Goal: Task Accomplishment & Management: Complete application form

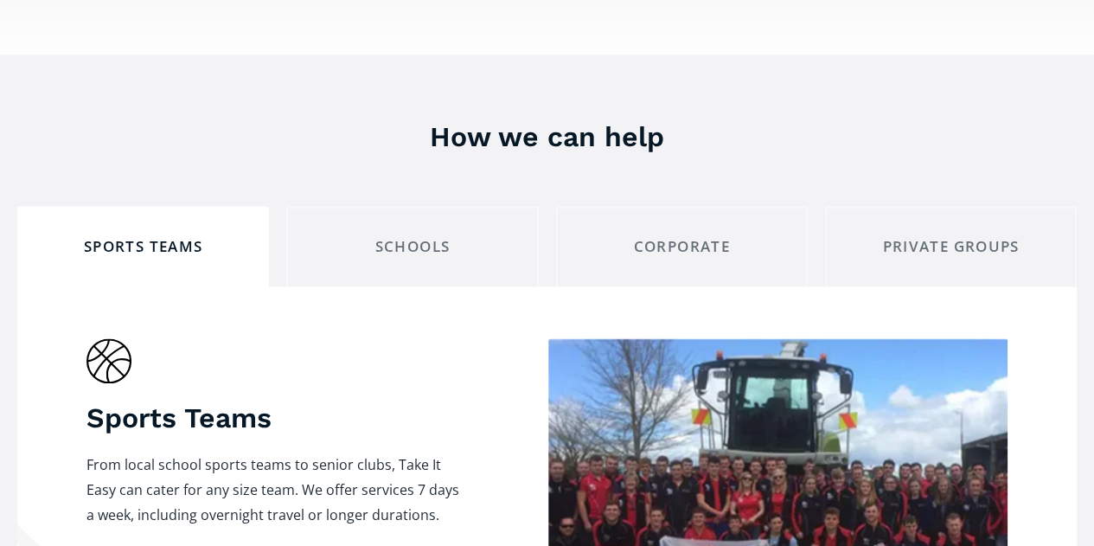
scroll to position [952, 0]
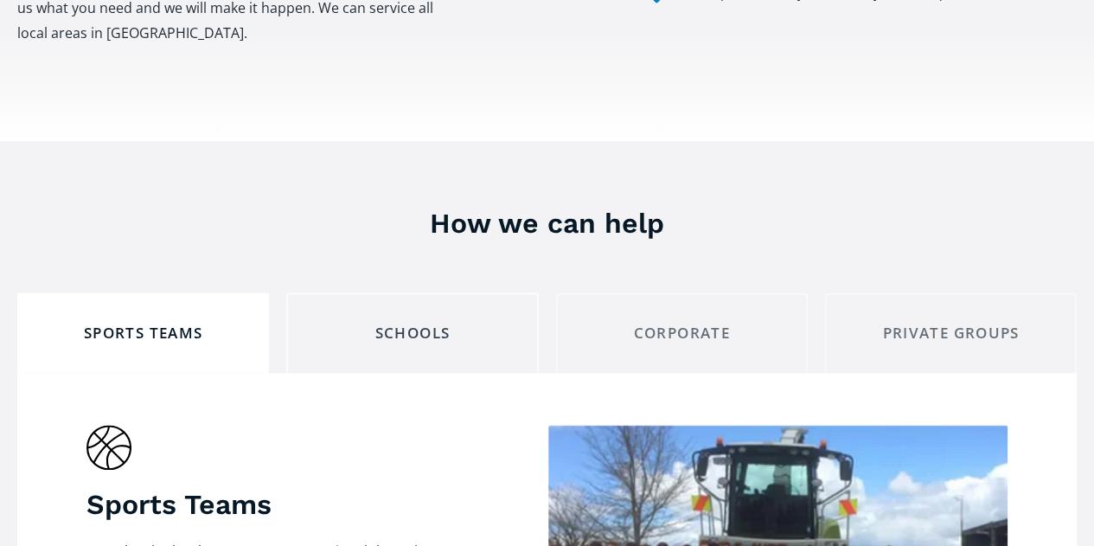
click at [406, 320] on div "Schools" at bounding box center [412, 333] width 222 height 27
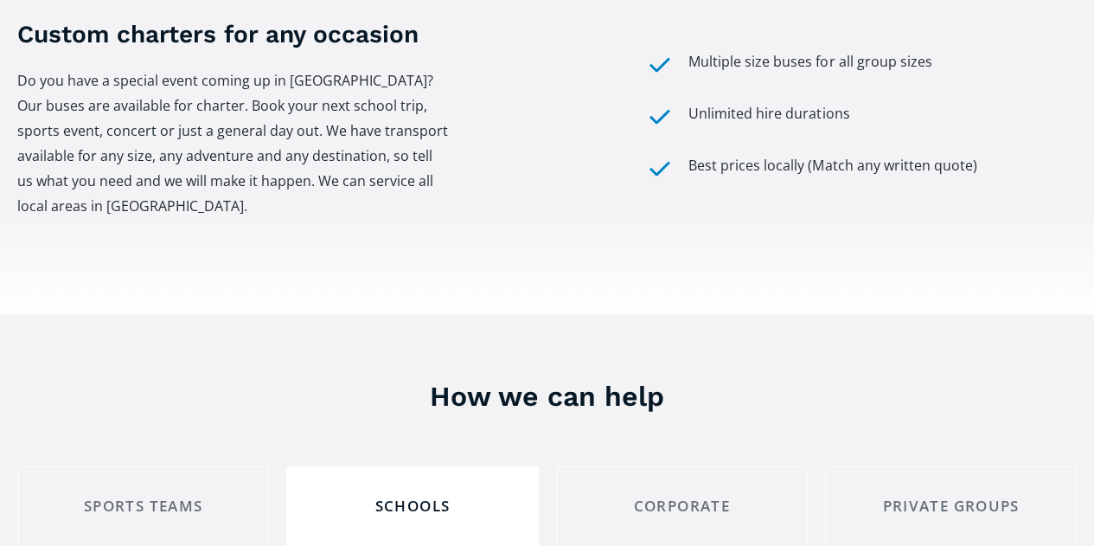
scroll to position [1298, 0]
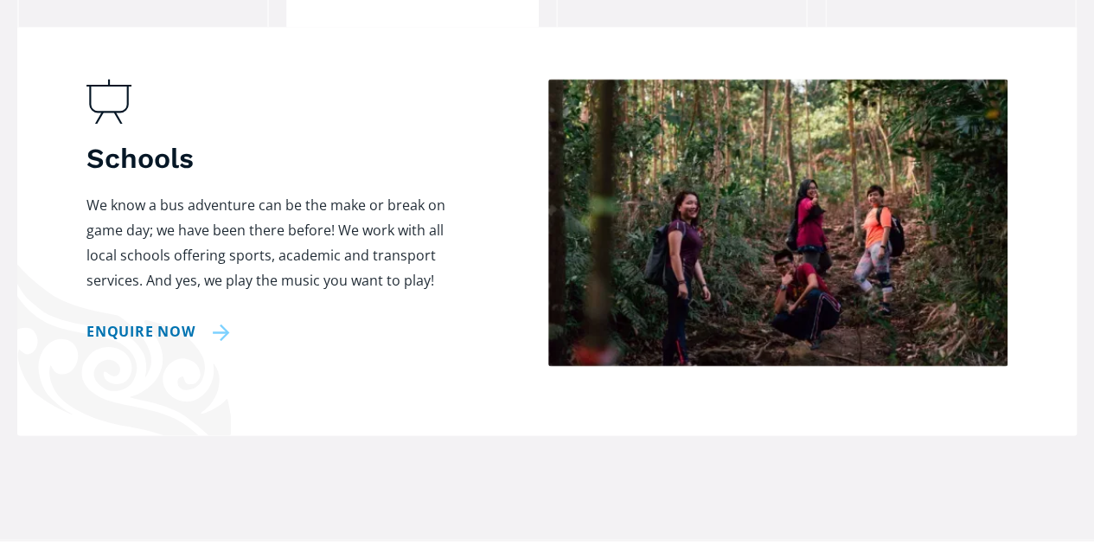
click at [125, 319] on link "Enquire now" at bounding box center [159, 331] width 144 height 25
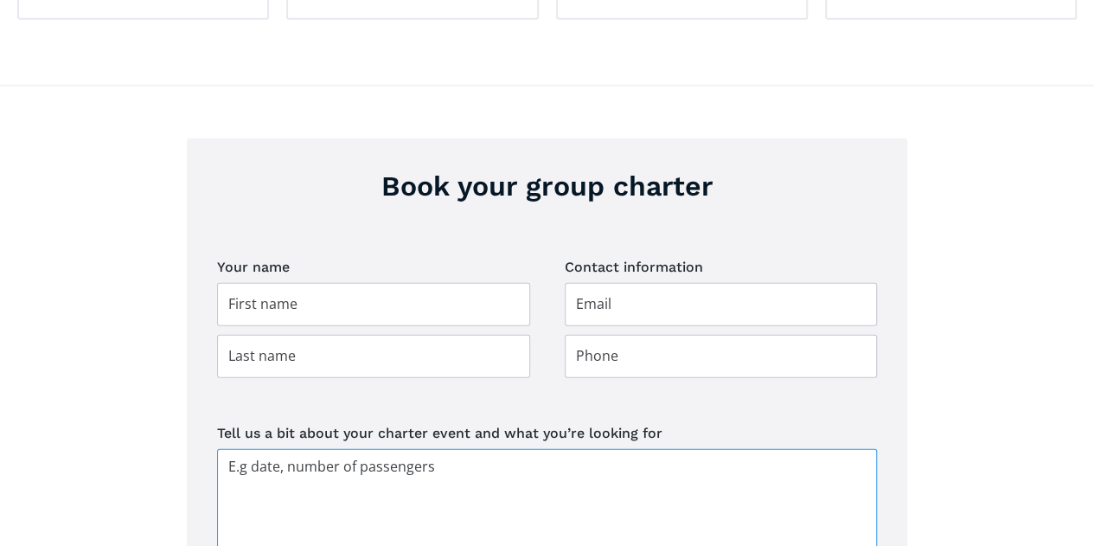
click at [308, 449] on textarea "Tell us a bit about your charter event and what you’re looking for" at bounding box center [547, 514] width 660 height 130
paste textarea "[DATE] 10am [GEOGRAPHIC_DATA] via [GEOGRAPHIC_DATA] to [GEOGRAPHIC_DATA] for [G…"
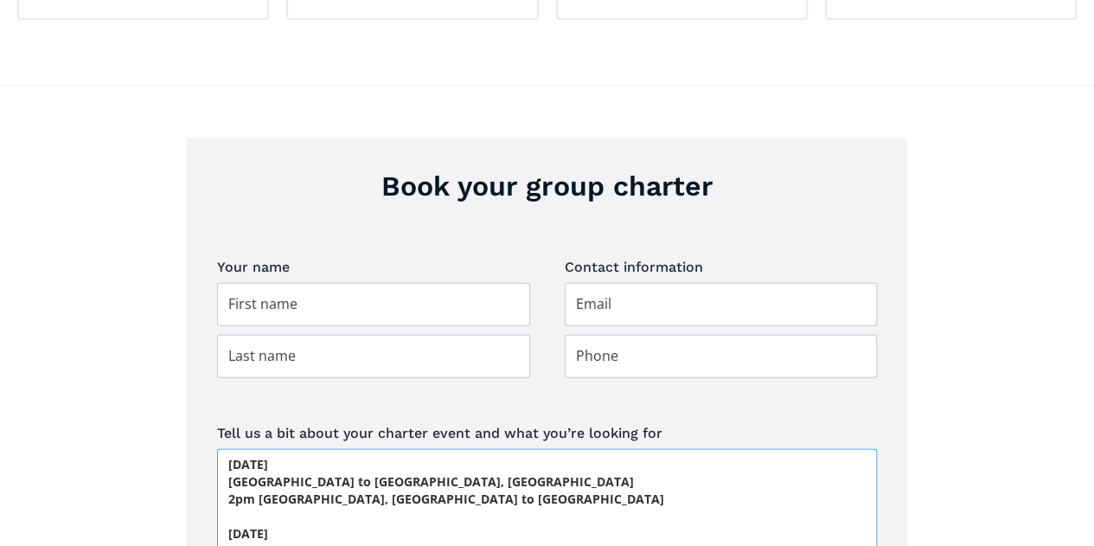
scroll to position [0, 0]
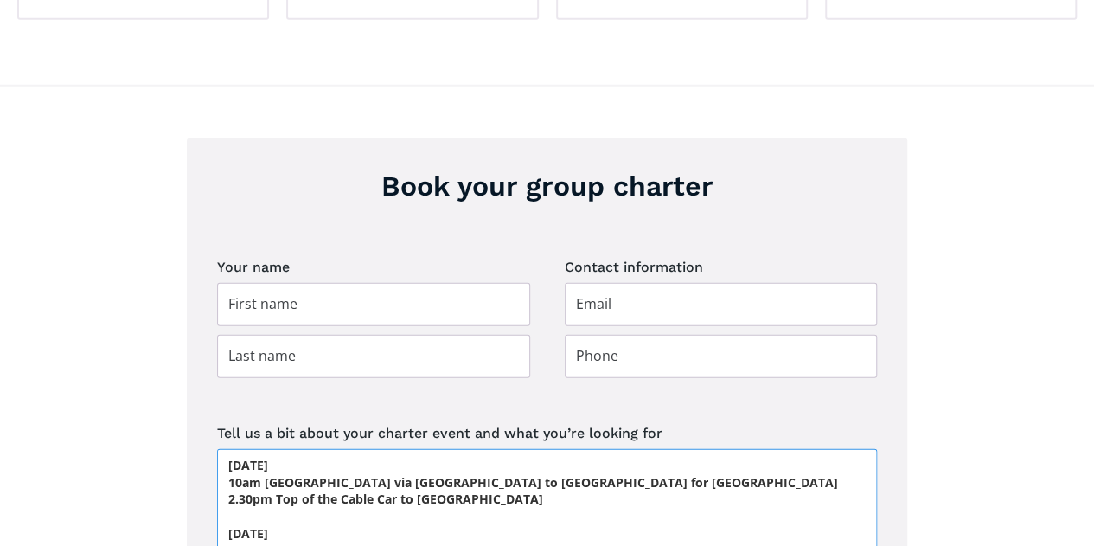
type textarea "[DATE] 10am [GEOGRAPHIC_DATA] via [GEOGRAPHIC_DATA] to [GEOGRAPHIC_DATA] for [G…"
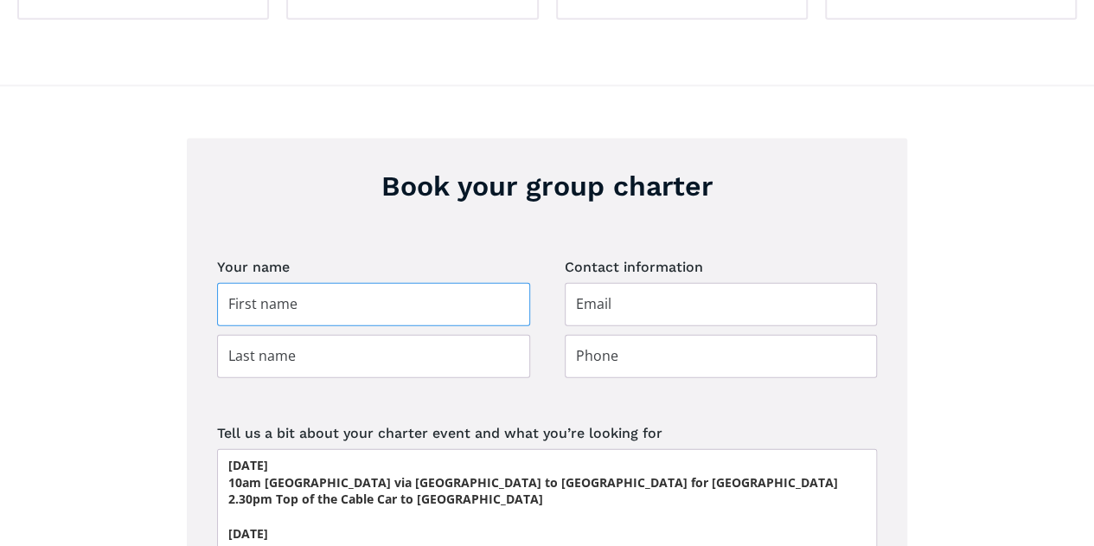
click at [285, 283] on input "Group charter booking" at bounding box center [373, 304] width 313 height 43
type input "[PERSON_NAME]"
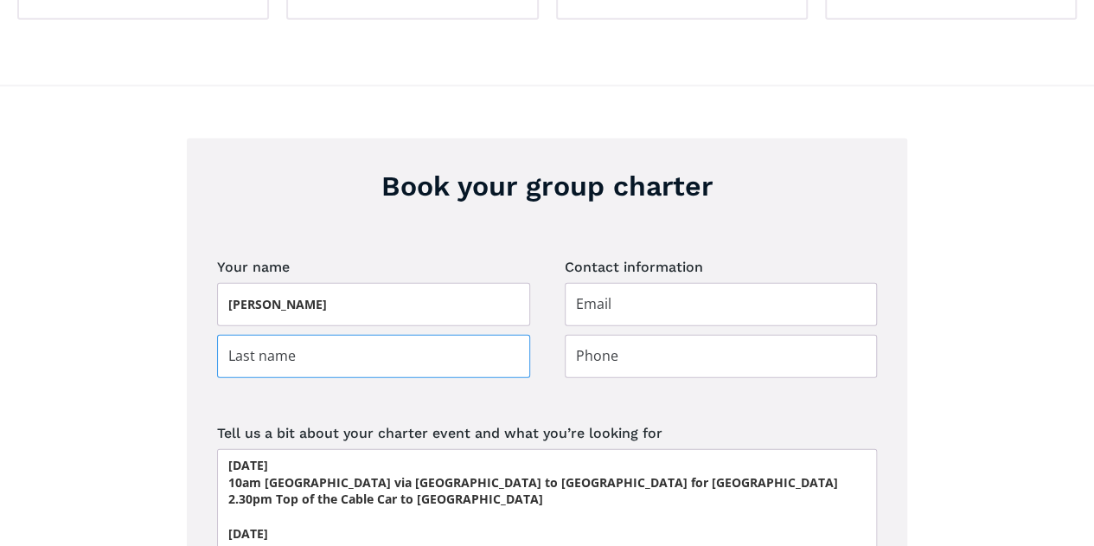
click at [279, 335] on input "Group charter booking" at bounding box center [373, 356] width 313 height 43
type input "[PERSON_NAME]"
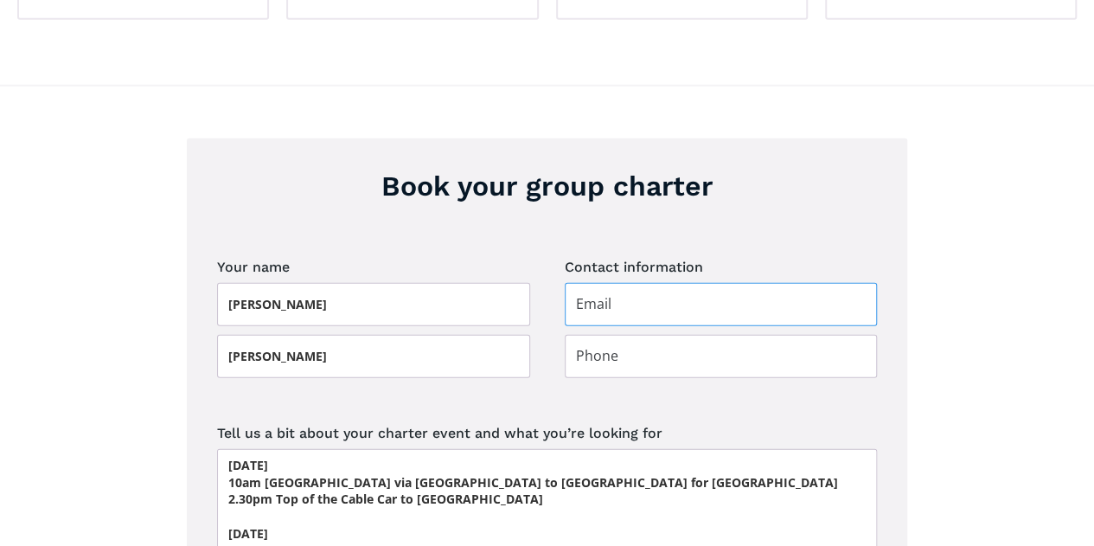
click at [675, 283] on input "Group charter booking" at bounding box center [721, 304] width 313 height 43
type input "[EMAIL_ADDRESS][PERSON_NAME][DOMAIN_NAME]"
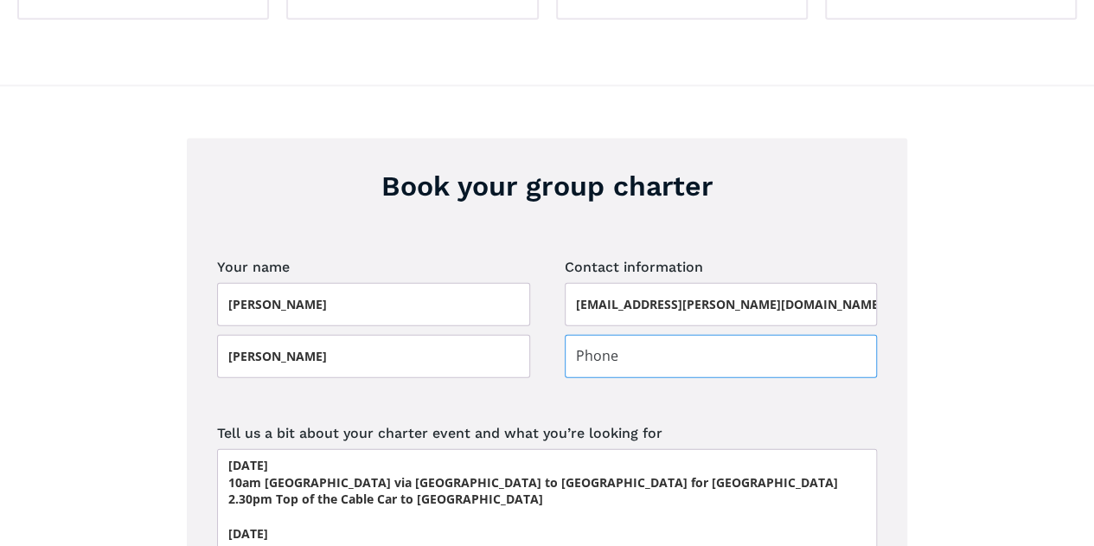
click at [628, 335] on input "Group charter booking" at bounding box center [721, 356] width 313 height 43
type input "0273673670"
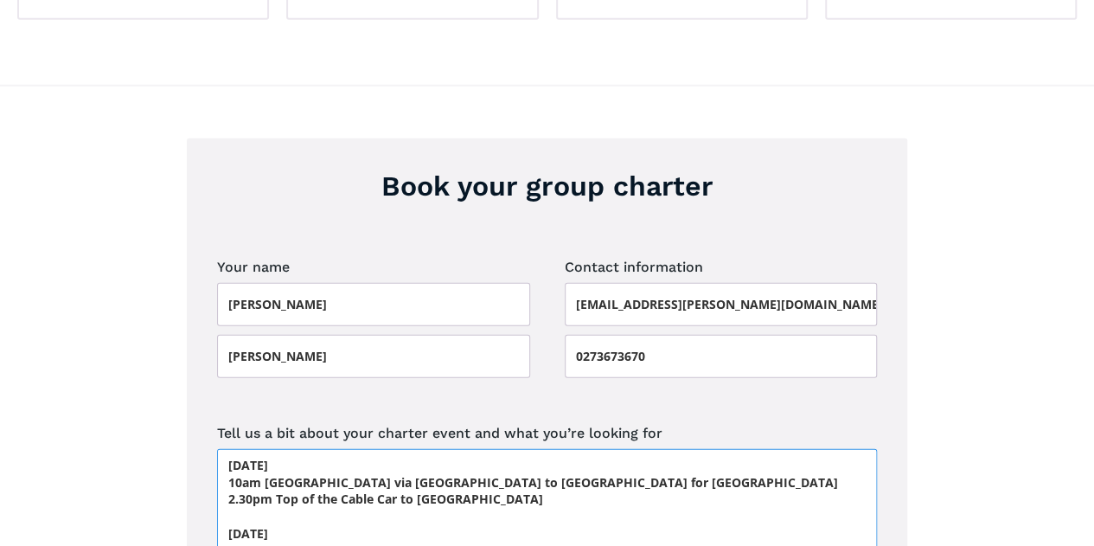
click at [227, 449] on textarea "[DATE] 10am [GEOGRAPHIC_DATA] via [GEOGRAPHIC_DATA] to [GEOGRAPHIC_DATA] for [G…" at bounding box center [547, 514] width 660 height 130
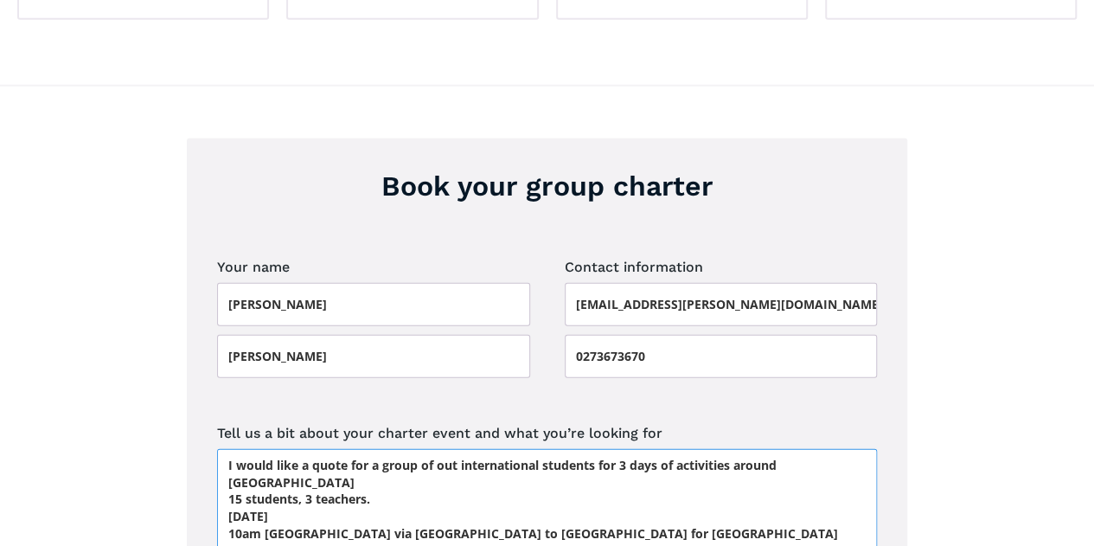
drag, startPoint x: 531, startPoint y: 470, endPoint x: 206, endPoint y: 362, distance: 342.5
click at [206, 362] on div "Book your group charter Your name [PERSON_NAME] Contact information [EMAIL_ADDR…" at bounding box center [547, 439] width 721 height 602
drag, startPoint x: 348, startPoint y: 437, endPoint x: 248, endPoint y: 402, distance: 105.3
click at [248, 449] on textarea "I would like a quote for a group of out international students for 3 days of ac…" at bounding box center [547, 514] width 660 height 130
drag, startPoint x: 418, startPoint y: 431, endPoint x: 758, endPoint y: 454, distance: 340.8
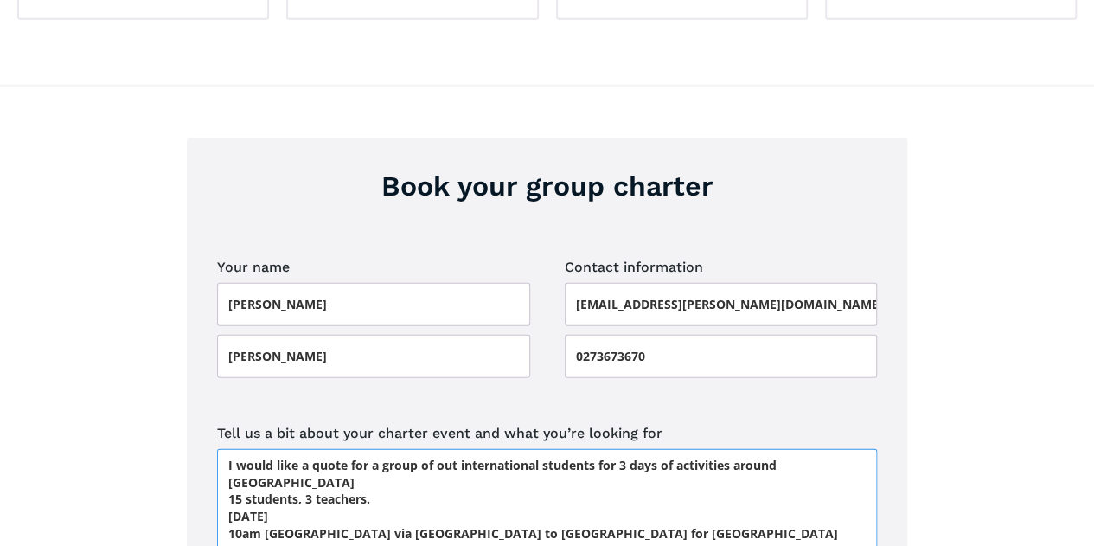
click at [758, 454] on textarea "I would like a quote for a group of out international students for 3 days of ac…" at bounding box center [547, 514] width 660 height 130
click at [394, 449] on textarea "I would like a quote for a group of out international students for 3 days of ac…" at bounding box center [547, 514] width 660 height 130
click at [454, 449] on textarea "I would like a quote for a group of out international students for 3 days of ac…" at bounding box center [547, 514] width 660 height 130
click at [370, 449] on textarea "I would like a quote for a group of our international students for 3 days of ac…" at bounding box center [547, 514] width 660 height 130
click at [356, 449] on textarea "I would like a quote for transportation of a group of our international student…" at bounding box center [547, 514] width 660 height 130
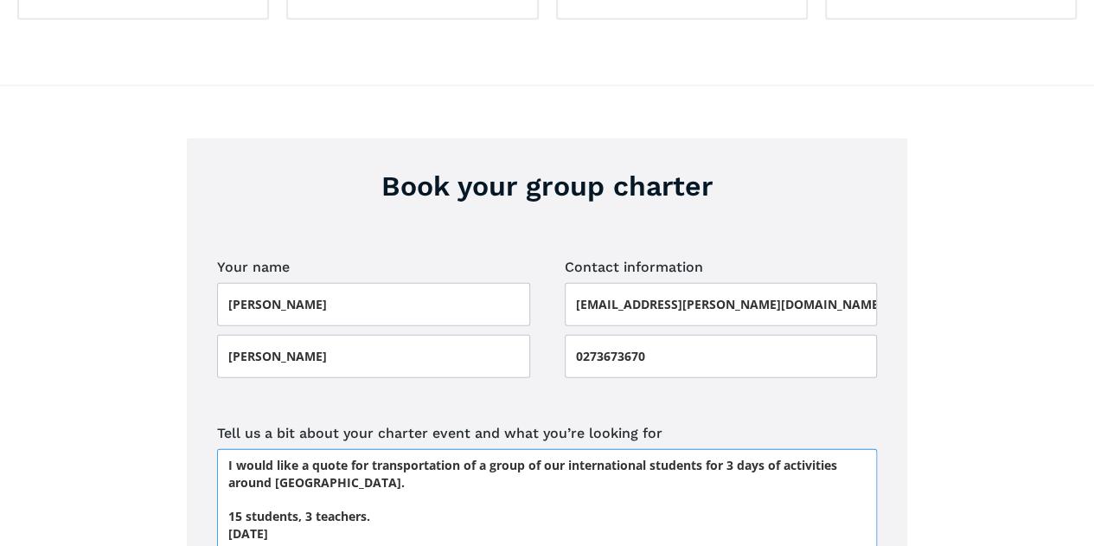
click at [379, 449] on textarea "I would like a quote for transportation of a group of our international student…" at bounding box center [547, 514] width 660 height 130
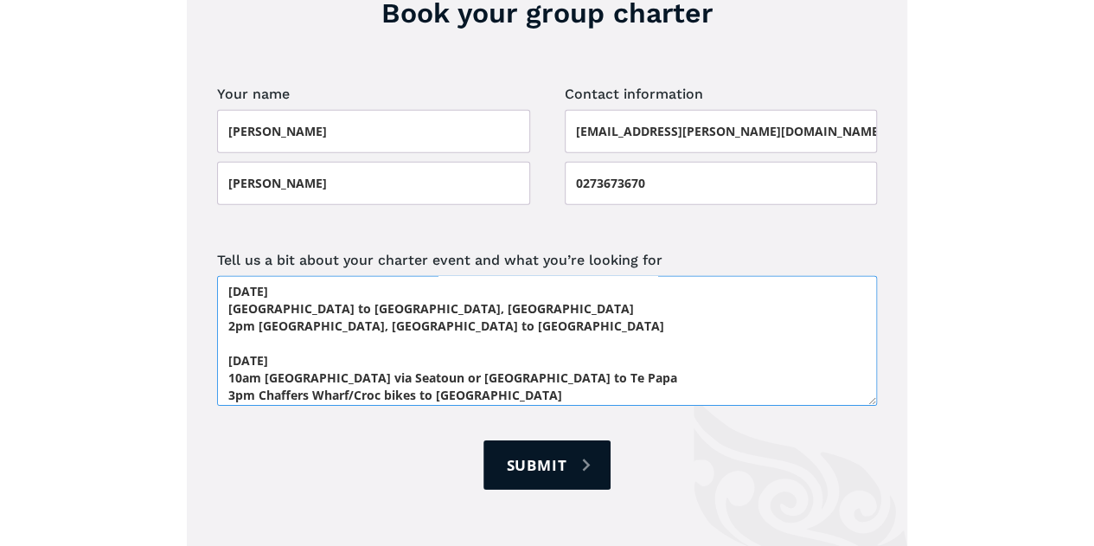
scroll to position [2633, 0]
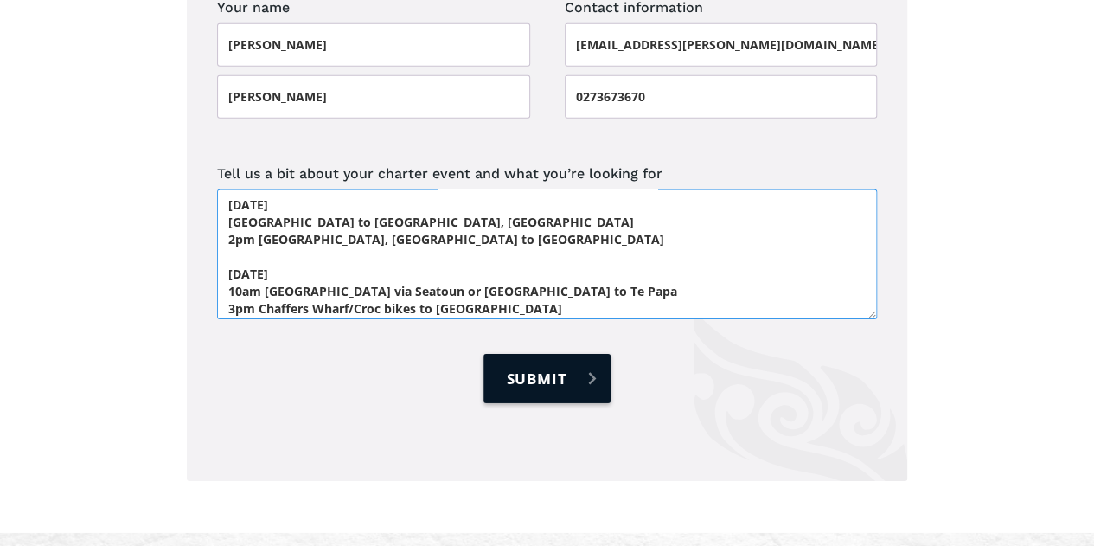
type textarea "I would like a quote for transportation of a group of our international student…"
click at [540, 354] on input "Submit" at bounding box center [547, 378] width 126 height 49
type input "Please wait..."
